Goal: Communication & Community: Answer question/provide support

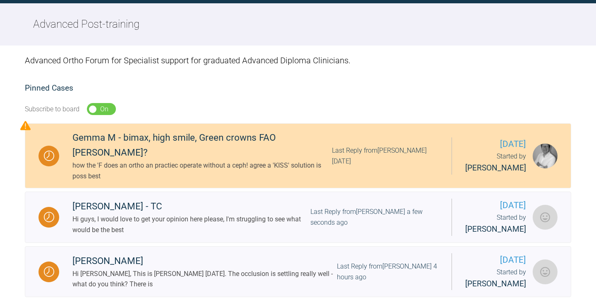
scroll to position [88, 0]
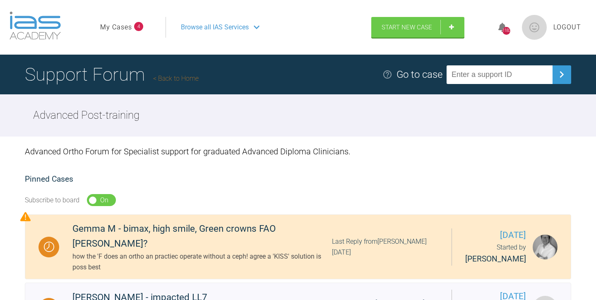
click at [121, 25] on link "My Cases" at bounding box center [116, 27] width 32 height 11
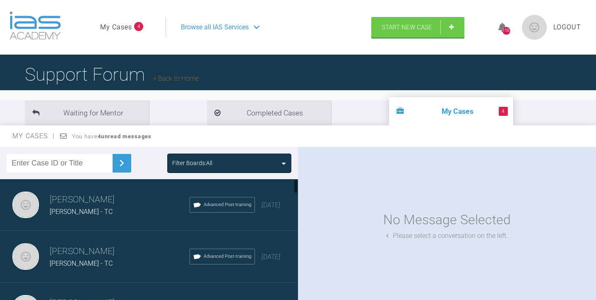
click at [147, 211] on div "[PERSON_NAME] - TC" at bounding box center [120, 211] width 140 height 11
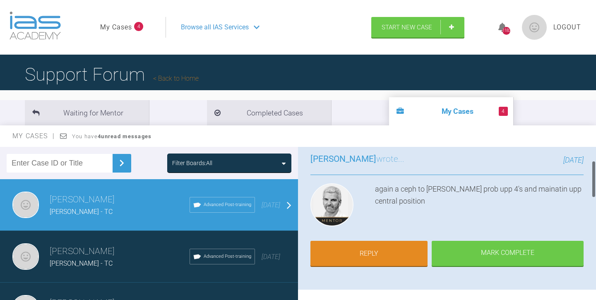
scroll to position [57, 0]
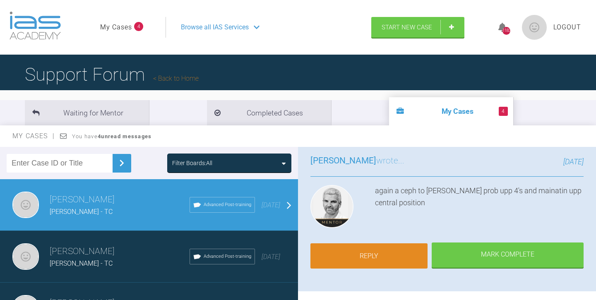
click at [378, 257] on link "Reply" at bounding box center [368, 256] width 117 height 26
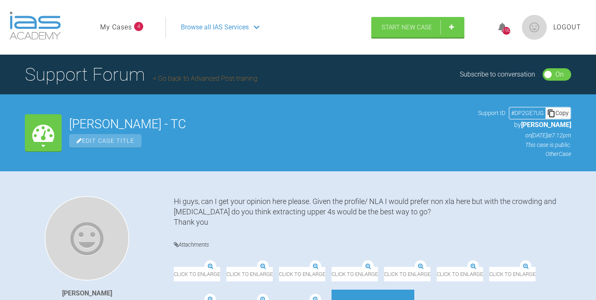
scroll to position [740, 0]
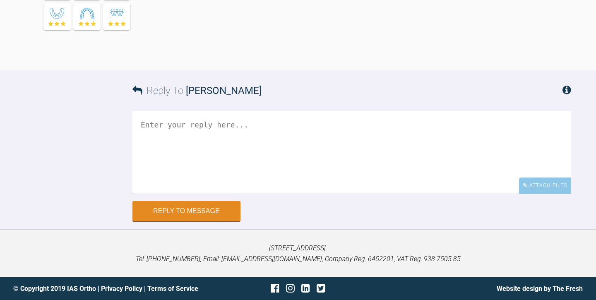
click at [150, 126] on textarea at bounding box center [351, 152] width 438 height 83
drag, startPoint x: 211, startPoint y: 126, endPoint x: 189, endPoint y: 126, distance: 22.8
click at [186, 127] on textarea "Hi [PERSON_NAME], cephalopods measurements" at bounding box center [351, 152] width 438 height 83
click at [242, 126] on textarea "Hi [PERSON_NAME], ceph measurements" at bounding box center [351, 152] width 438 height 83
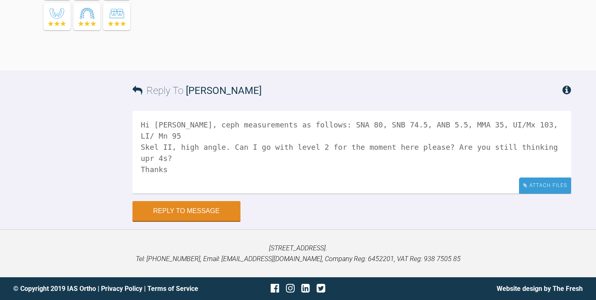
type textarea "Hi [PERSON_NAME], ceph measurements as follows: SNA 80, SNB 74.5, ANB 5.5, MMA …"
click at [539, 190] on div "Attach Files" at bounding box center [545, 185] width 52 height 16
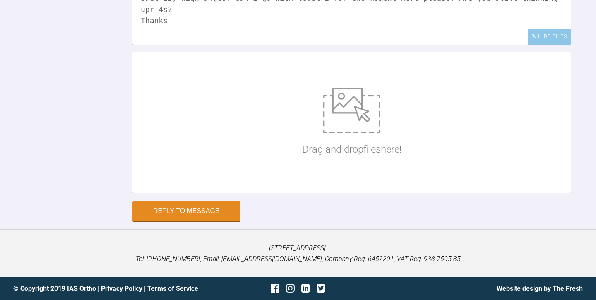
scroll to position [886, 0]
click at [352, 120] on img at bounding box center [351, 111] width 57 height 46
type input "C:\fakepath\[PERSON_NAME].jpg"
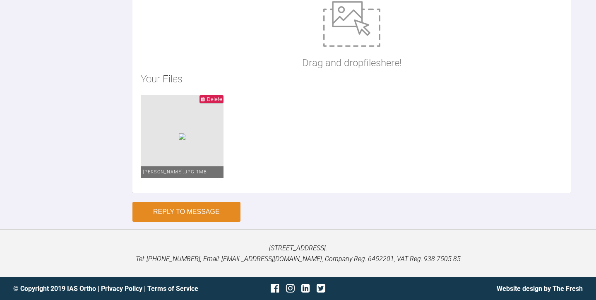
click at [168, 222] on button "Reply to Message" at bounding box center [186, 212] width 108 height 20
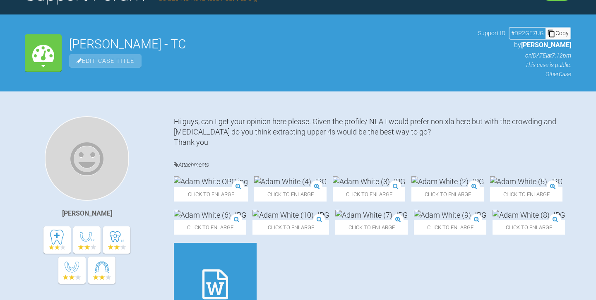
scroll to position [71, 0]
